Goal: Information Seeking & Learning: Learn about a topic

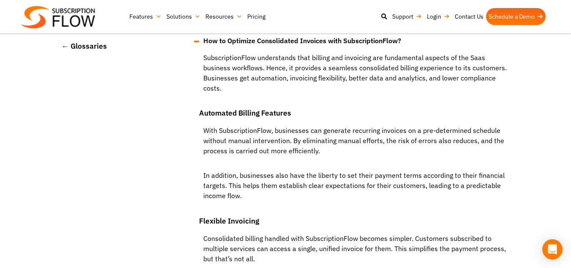
scroll to position [1359, 0]
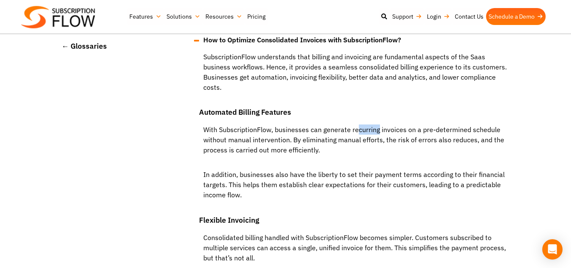
drag, startPoint x: 0, startPoint y: 0, endPoint x: 380, endPoint y: 123, distance: 399.9
click at [380, 124] on p "With SubscriptionFlow, businesses can generate recurring invoices on a pre-dete…" at bounding box center [356, 143] width 314 height 39
click at [350, 170] on p "In addition, businesses also have the liberty to set their payment terms accord…" at bounding box center [356, 188] width 314 height 39
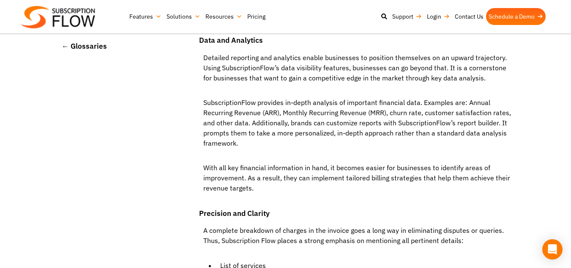
scroll to position [1703, 0]
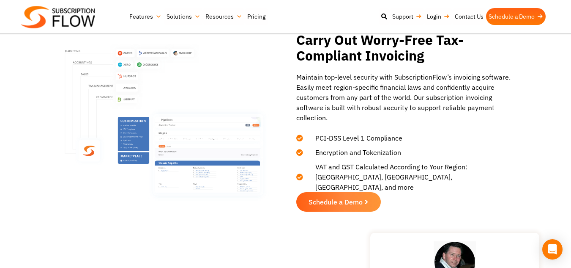
scroll to position [1331, 0]
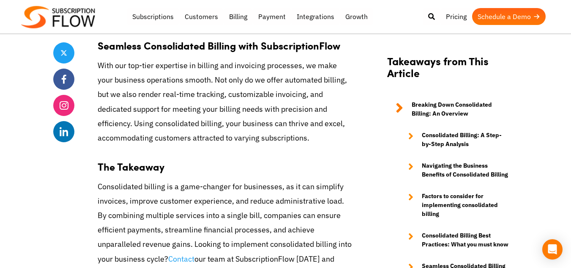
scroll to position [3889, 0]
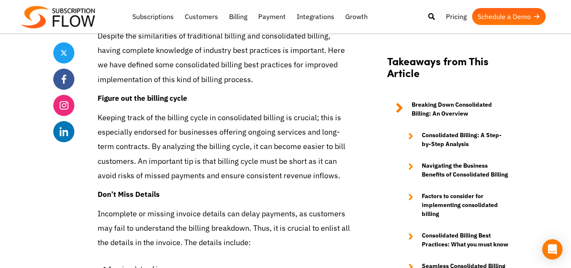
scroll to position [3378, 0]
